Goal: Task Accomplishment & Management: Use online tool/utility

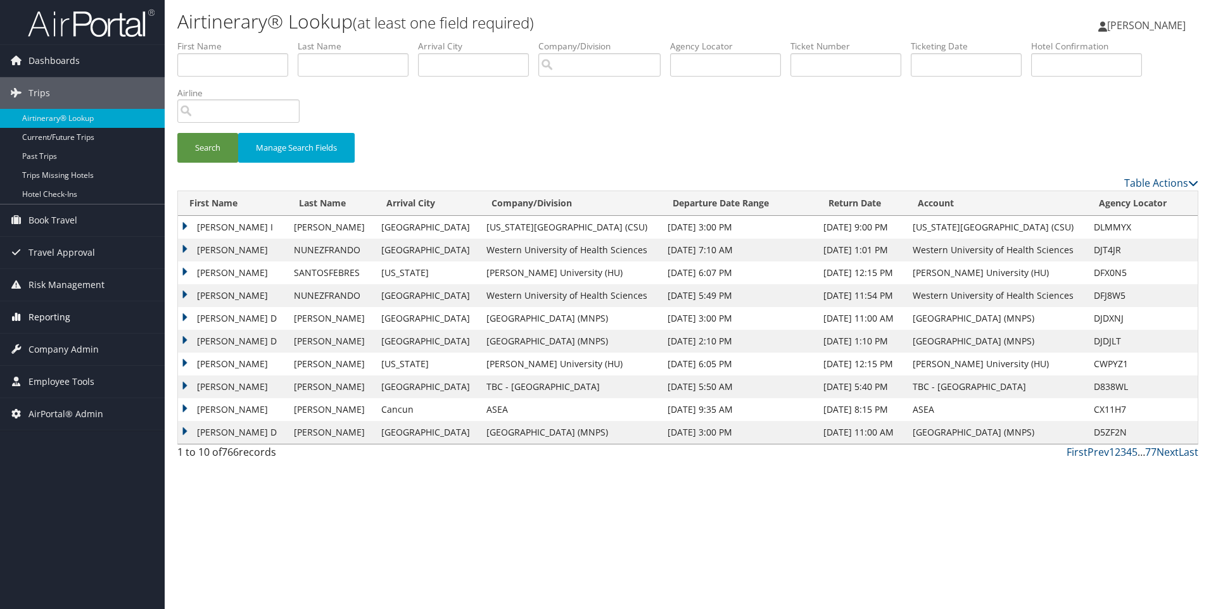
click at [32, 315] on span "Reporting" at bounding box center [49, 317] width 42 height 32
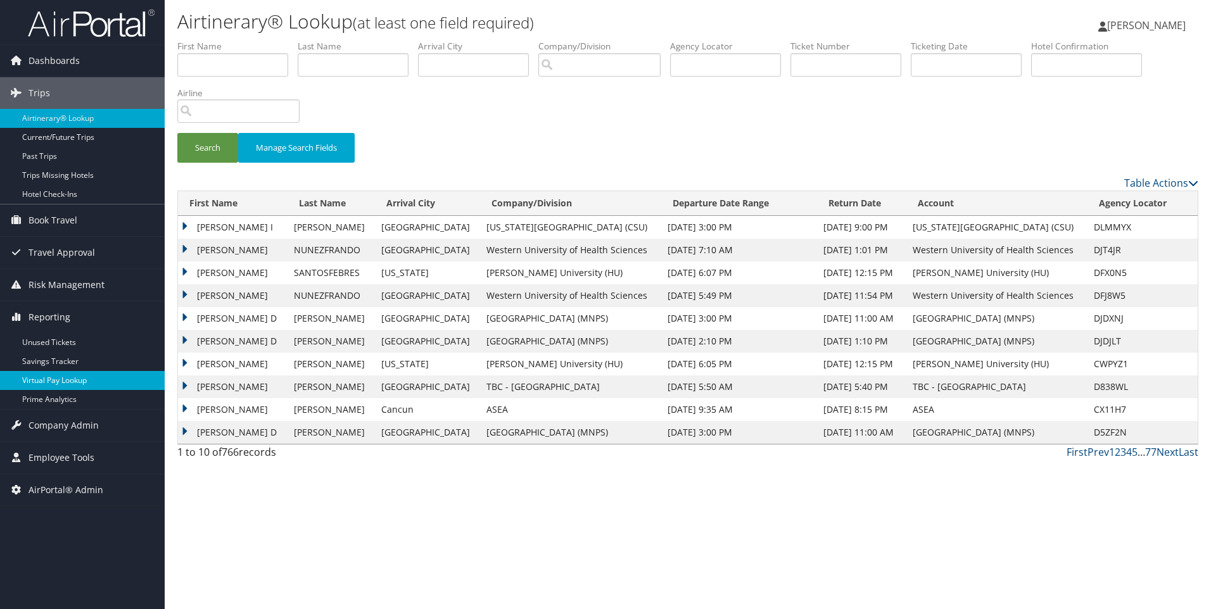
click at [56, 383] on link "Virtual Pay Lookup" at bounding box center [82, 380] width 165 height 19
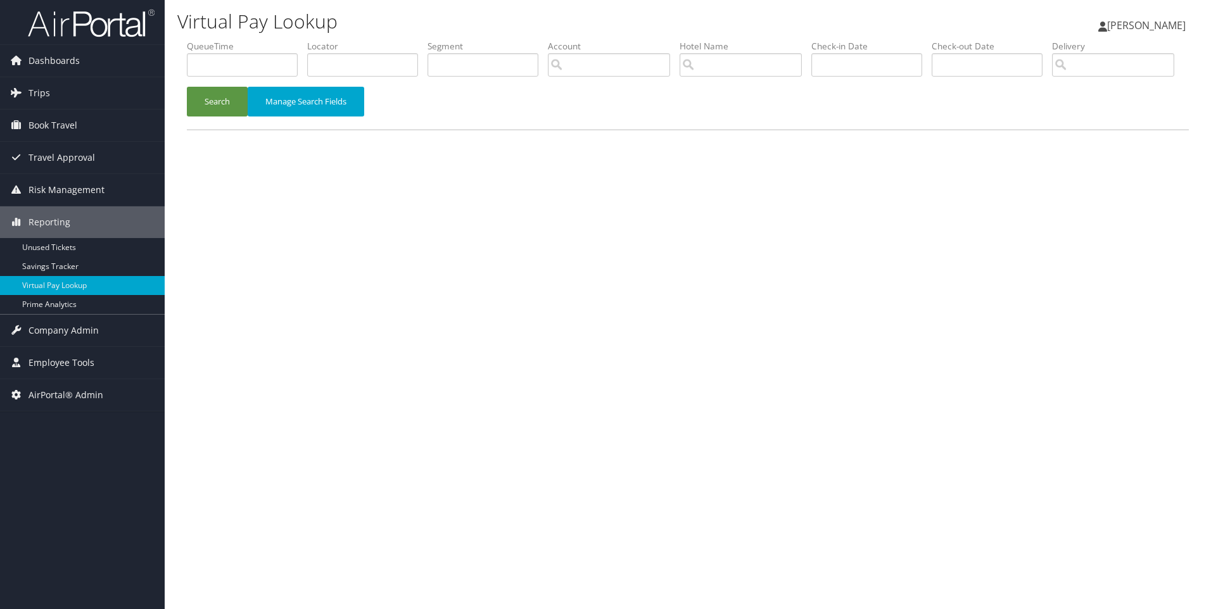
click at [356, 79] on li "Locator" at bounding box center [367, 63] width 120 height 46
click at [351, 72] on input "text" at bounding box center [362, 64] width 111 height 23
paste input "D5Y97F"
type input "D5Y97F"
click at [187, 87] on button "Search" at bounding box center [217, 102] width 61 height 30
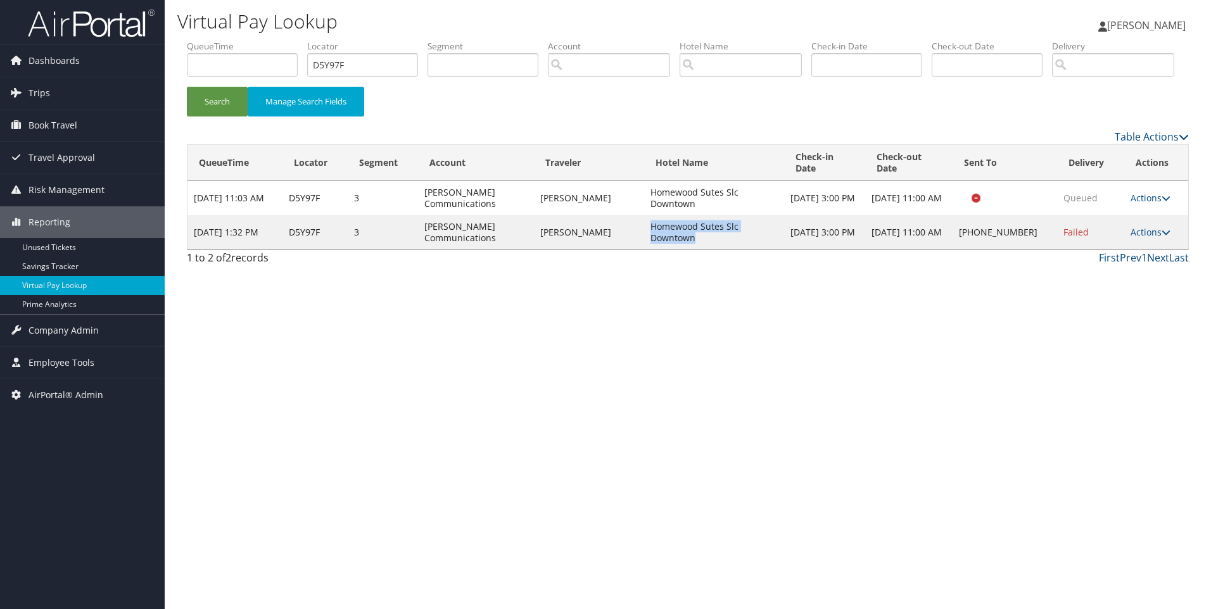
drag, startPoint x: 729, startPoint y: 286, endPoint x: 659, endPoint y: 272, distance: 72.4
click at [659, 249] on td "Homewood Sutes Slc Downtown" at bounding box center [713, 232] width 139 height 34
copy td "Homewood Sutes Slc Downtown"
click at [1153, 238] on link "Actions" at bounding box center [1150, 232] width 40 height 12
click at [1124, 262] on link "Resend" at bounding box center [1111, 251] width 108 height 22
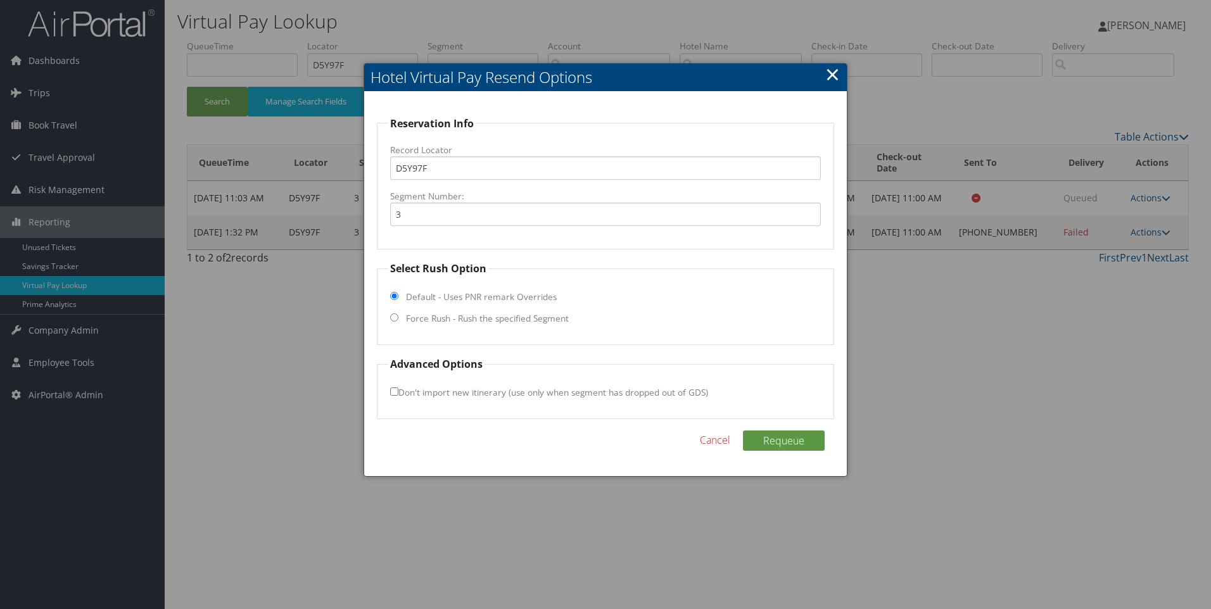
click at [519, 312] on fieldset "Select Rush Option Default - Uses PNR remark Overrides Force Rush - Rush the sp…" at bounding box center [606, 303] width 458 height 84
click at [518, 324] on label "Force Rush - Rush the specified Segment" at bounding box center [487, 318] width 163 height 13
click at [398, 322] on input "Force Rush - Rush the specified Segment" at bounding box center [394, 317] width 8 height 8
radio input "true"
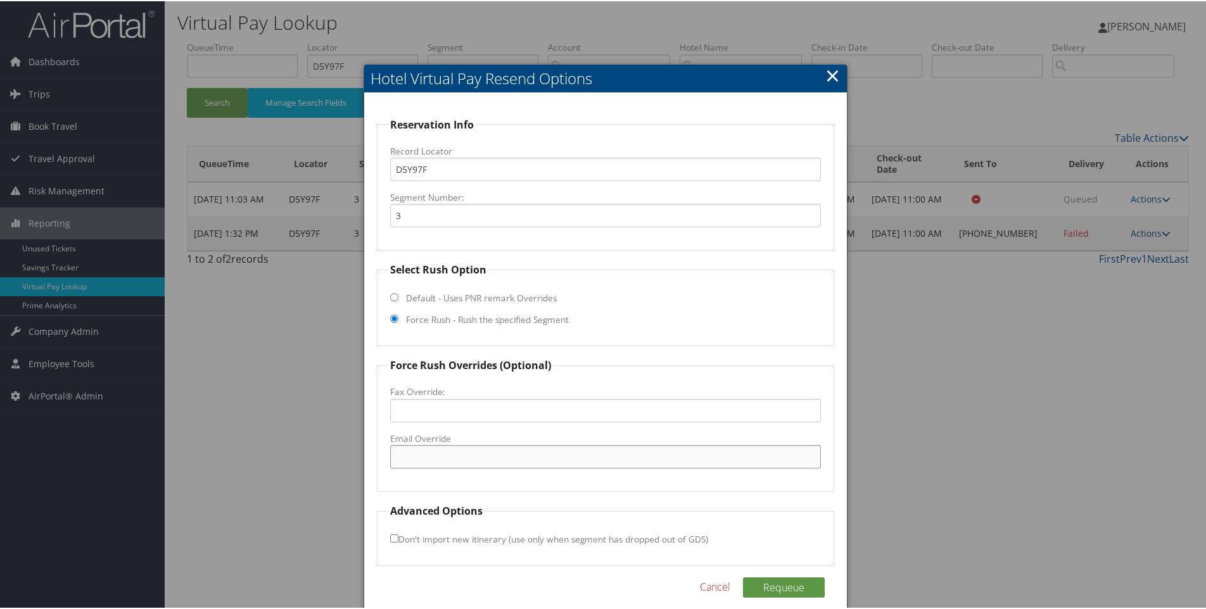
click at [517, 458] on input "Email Override" at bounding box center [605, 455] width 431 height 23
paste input "SLCHW_Homewood@hilton.com"
type input "SLCHW_Homewood@hilton.com"
click at [795, 591] on button "Requeue" at bounding box center [784, 586] width 82 height 20
